Goal: Task Accomplishment & Management: Manage account settings

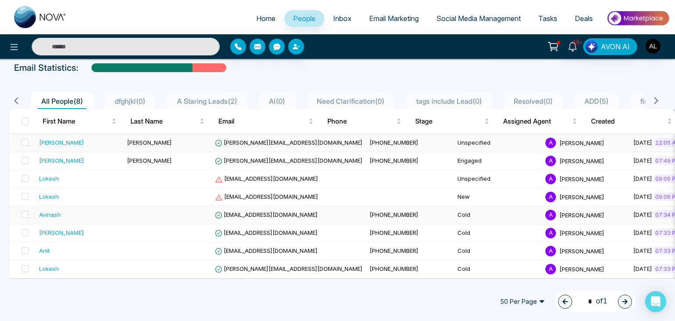
scroll to position [47, 0]
click at [647, 49] on img "button" at bounding box center [652, 46] width 15 height 15
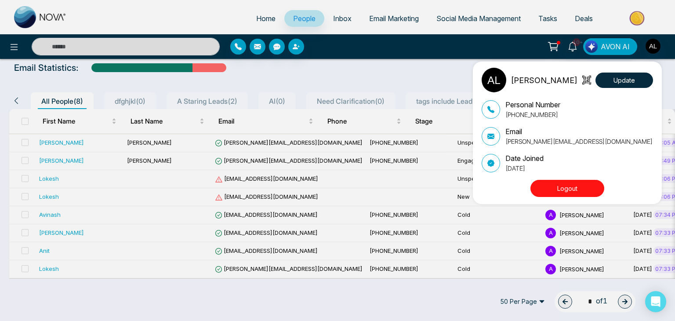
click at [362, 50] on div "ADMIN [PERSON_NAME] Update Personal Number [PHONE_NUMBER] Email [PERSON_NAME][E…" at bounding box center [337, 160] width 675 height 321
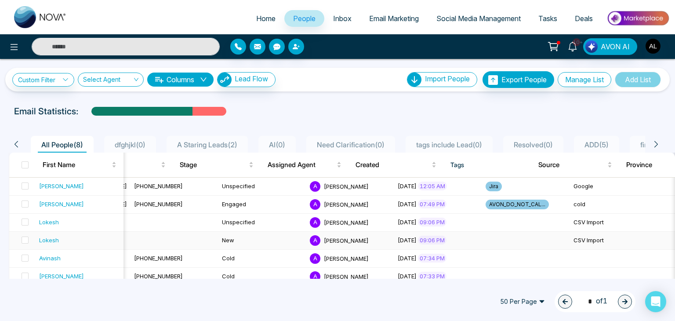
scroll to position [0, 0]
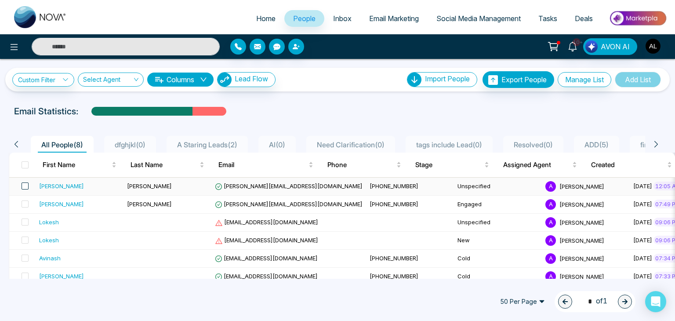
click at [26, 183] on span at bounding box center [25, 185] width 7 height 7
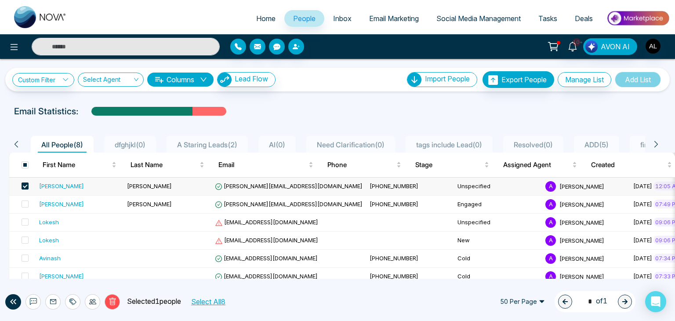
click at [108, 296] on button "Delete" at bounding box center [112, 301] width 15 height 15
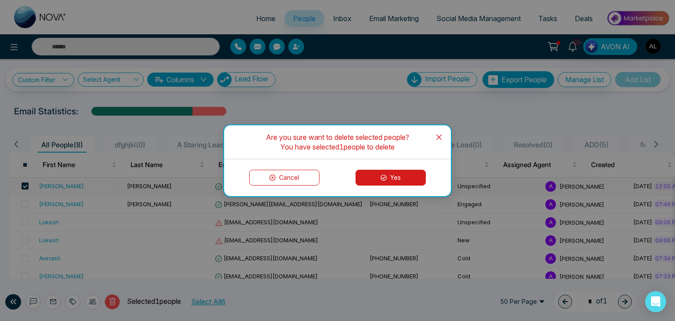
click at [395, 170] on button "Yes" at bounding box center [390, 178] width 70 height 16
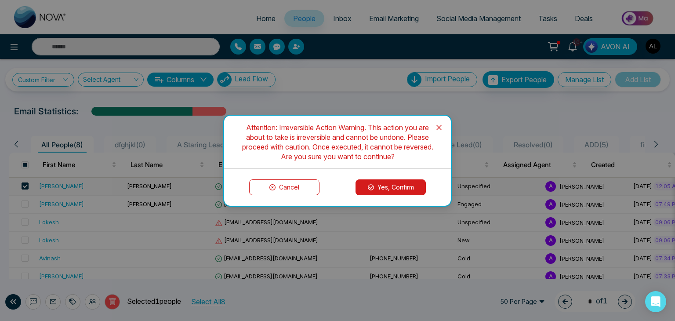
click at [399, 180] on button "Yes, Confirm" at bounding box center [390, 187] width 70 height 16
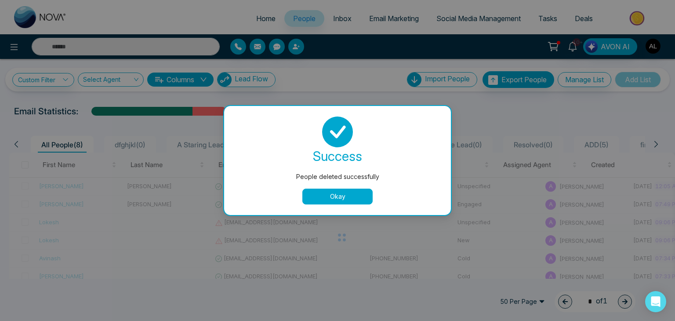
click at [345, 194] on button "Okay" at bounding box center [337, 196] width 70 height 16
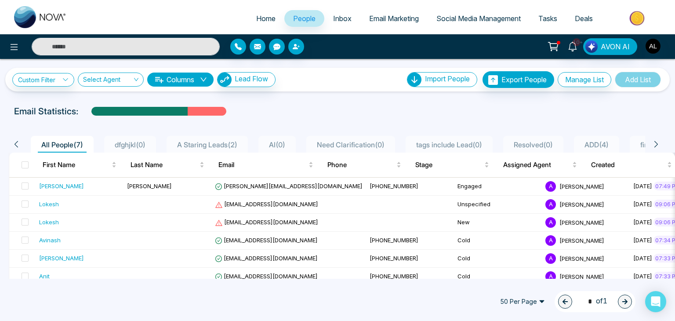
click at [260, 17] on span "Home" at bounding box center [265, 18] width 19 height 9
select select "*"
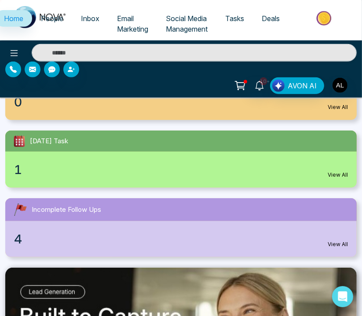
scroll to position [220, 0]
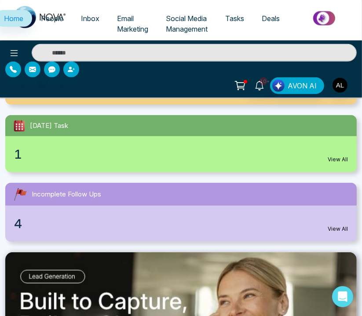
click at [0, 1] on div "Home People Inbox Email Marketing Social Media Management Tasks Deals" at bounding box center [181, 20] width 362 height 40
